Goal: Task Accomplishment & Management: Complete application form

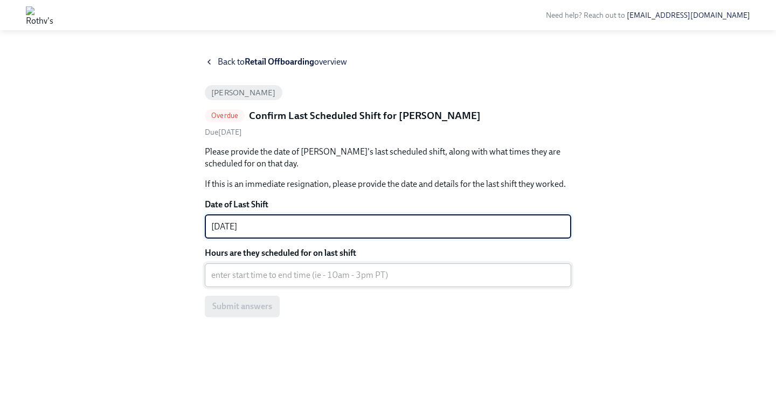
type textarea "[DATE]"
click at [243, 281] on textarea "Hours are they scheduled for on last shift" at bounding box center [388, 275] width 354 height 13
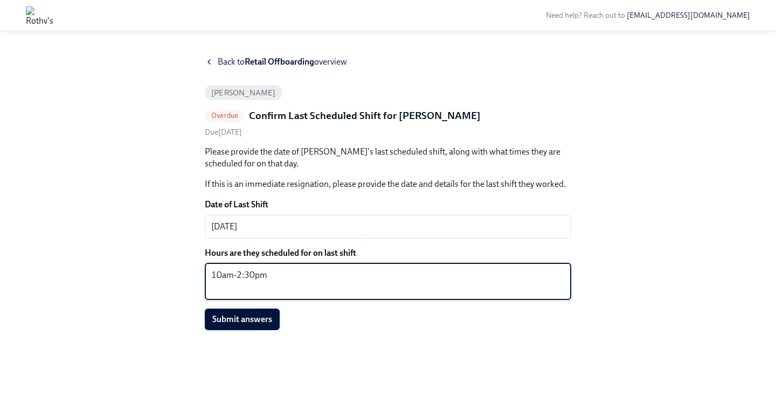
type textarea "10am-2:30pm"
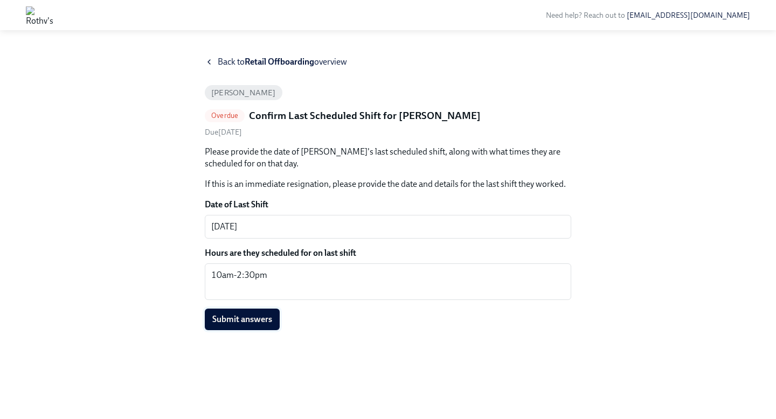
click at [231, 320] on span "Submit answers" at bounding box center [242, 319] width 60 height 11
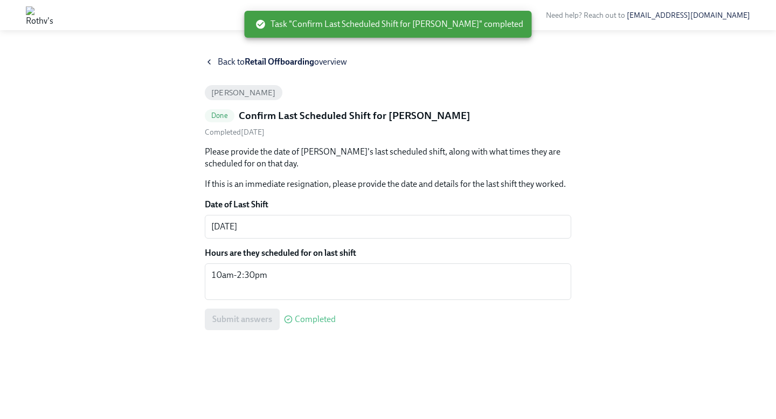
click at [190, 49] on div "Back to Retail Offboarding overview Kareem Altaher Done Confirm Last Scheduled …" at bounding box center [388, 231] width 776 height 376
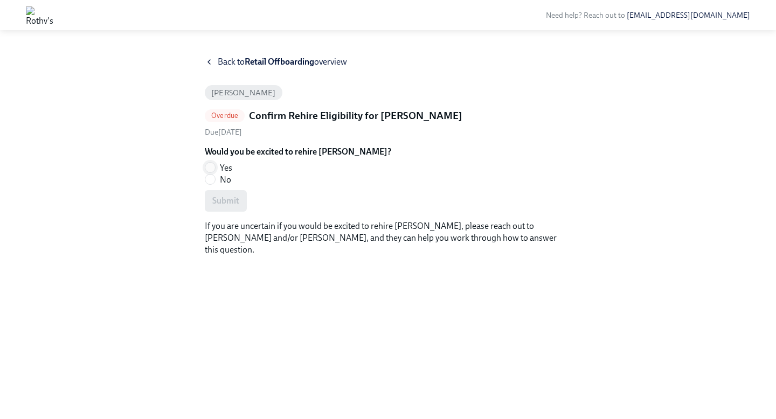
click at [210, 168] on input "Yes" at bounding box center [210, 168] width 10 height 10
radio input "true"
click at [226, 201] on span "Submit" at bounding box center [225, 201] width 27 height 11
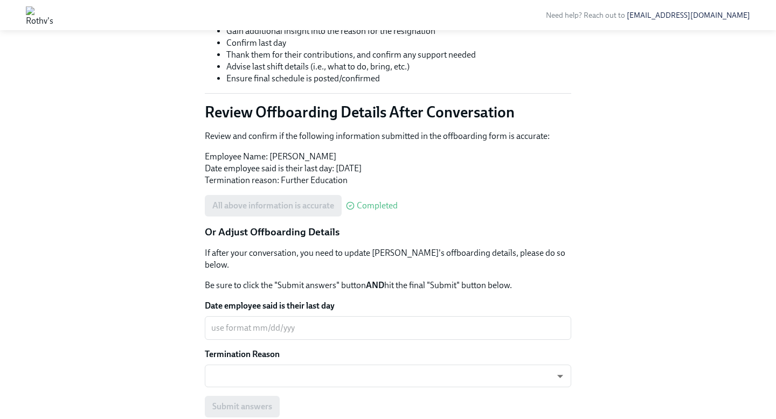
scroll to position [221, 0]
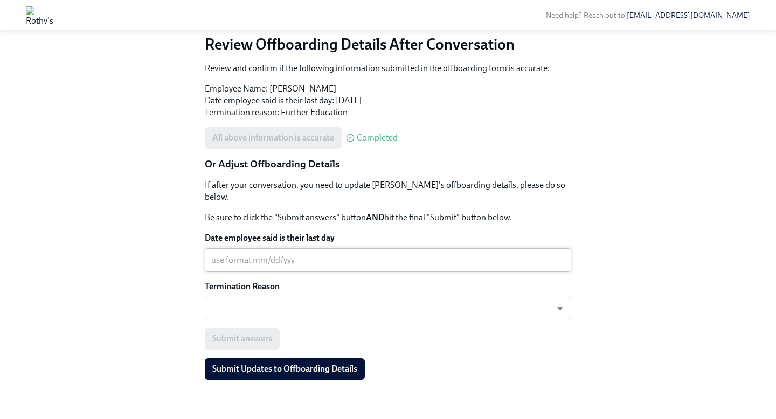
click at [254, 254] on textarea "Date employee said is their last day" at bounding box center [388, 260] width 354 height 13
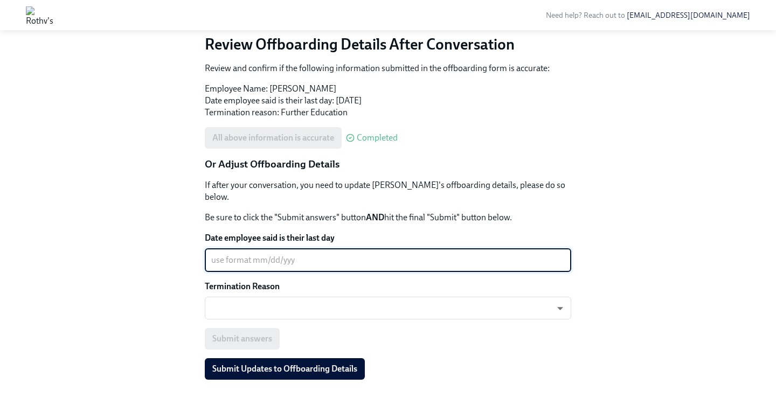
click at [268, 254] on textarea "Date employee said is their last day" at bounding box center [388, 260] width 354 height 13
type textarea "[DATE]"
click at [263, 292] on body "Need help? Reach out to [EMAIL_ADDRESS][DOMAIN_NAME] Back to Retail Offboarding…" at bounding box center [388, 105] width 776 height 653
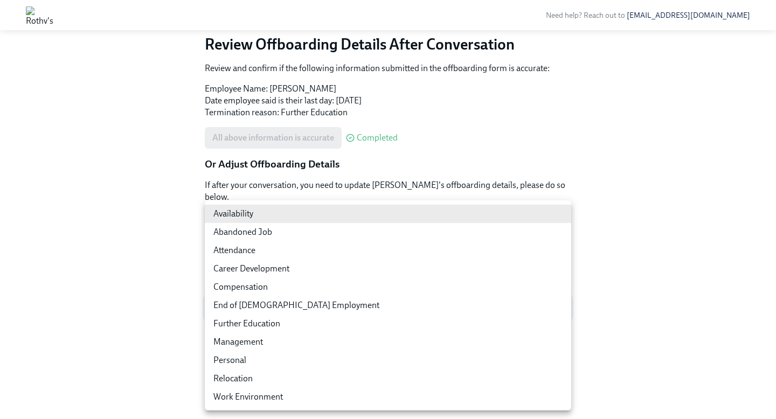
click at [257, 321] on li "Further Education" at bounding box center [388, 324] width 366 height 18
type input "dPPS_jVIw"
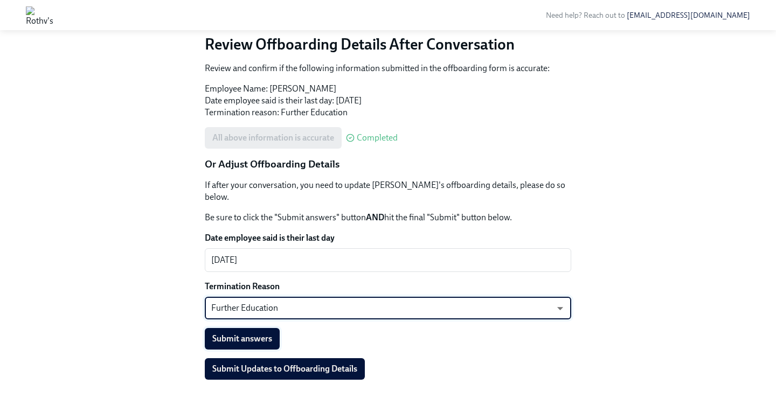
click at [255, 334] on span "Submit answers" at bounding box center [242, 339] width 60 height 11
